Goal: Information Seeking & Learning: Learn about a topic

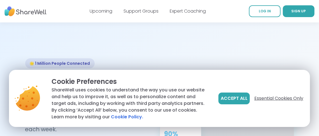
click at [269, 99] on span "Essential Cookies Only" at bounding box center [278, 98] width 49 height 7
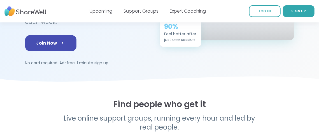
scroll to position [84, 0]
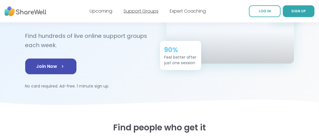
click at [138, 13] on link "Support Groups" at bounding box center [141, 11] width 35 height 6
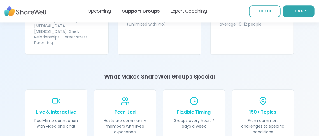
scroll to position [672, 0]
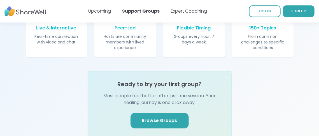
click at [147, 113] on link "Browse Groups" at bounding box center [160, 121] width 58 height 16
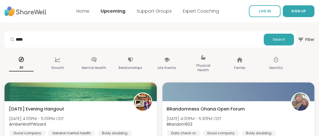
type input "****"
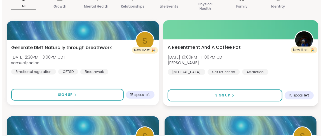
scroll to position [60, 0]
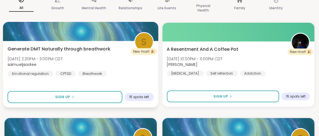
click at [73, 47] on span "Generate DMT Naturally through breathwork" at bounding box center [59, 49] width 103 height 7
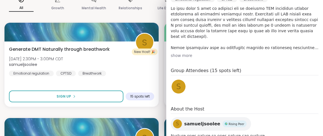
scroll to position [158, 0]
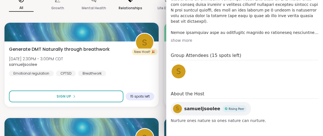
click at [114, 14] on div "Relationships" at bounding box center [131, 4] width 34 height 28
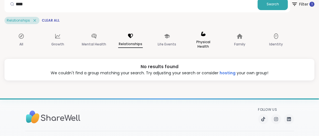
scroll to position [0, 0]
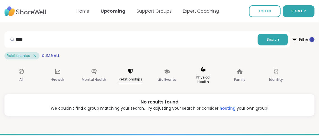
click at [203, 74] on p "Physical Health" at bounding box center [203, 79] width 25 height 11
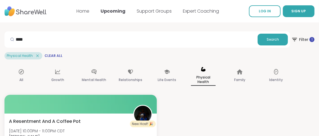
click at [158, 14] on div "Support Groups" at bounding box center [154, 11] width 35 height 7
click at [158, 11] on link "Support Groups" at bounding box center [154, 11] width 35 height 6
